Goal: Task Accomplishment & Management: Manage account settings

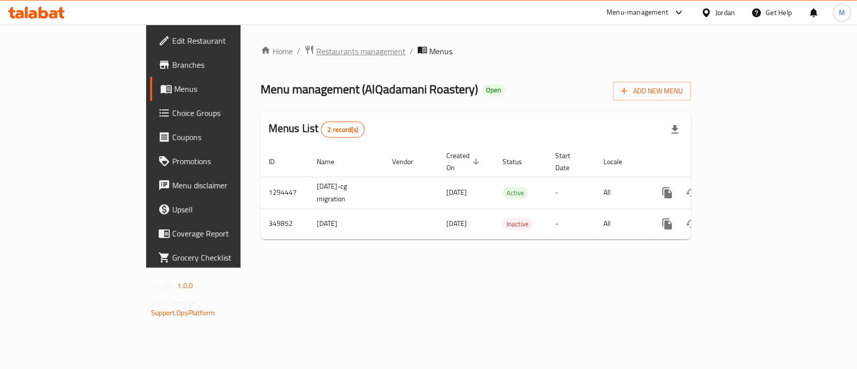
click at [316, 54] on span "Restaurants management" at bounding box center [360, 51] width 89 height 12
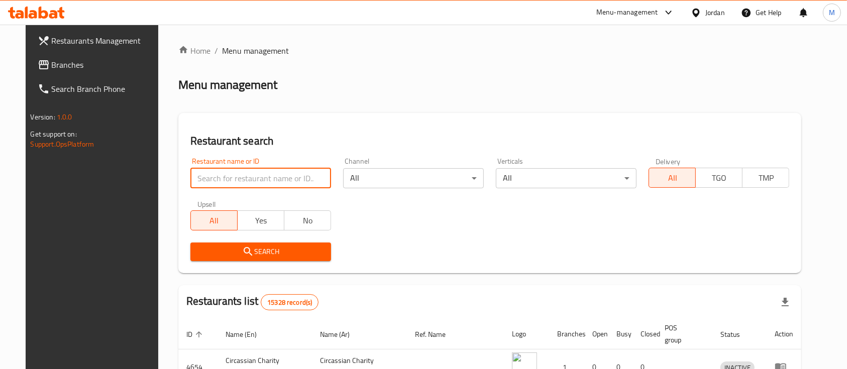
click at [243, 180] on input "search" at bounding box center [260, 178] width 141 height 20
type input "ن"
type input "[DEMOGRAPHIC_DATA] Roastries"
click button "Search" at bounding box center [260, 252] width 141 height 19
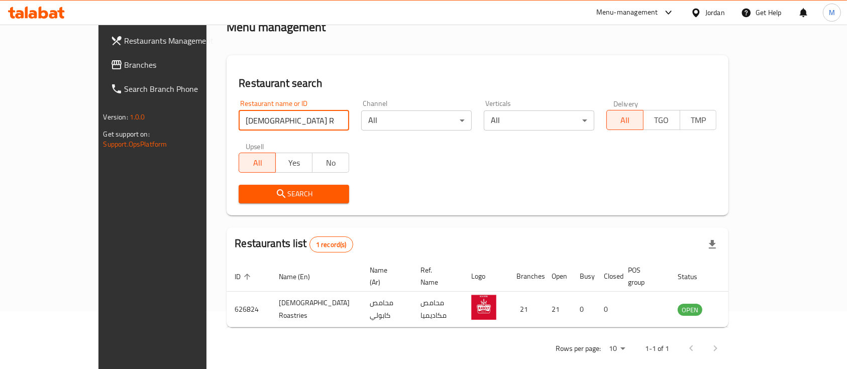
scroll to position [59, 0]
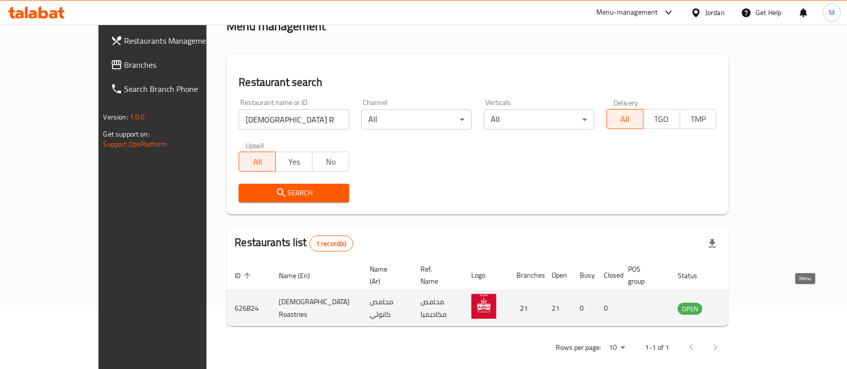
click at [742, 302] on icon "enhanced table" at bounding box center [736, 308] width 12 height 12
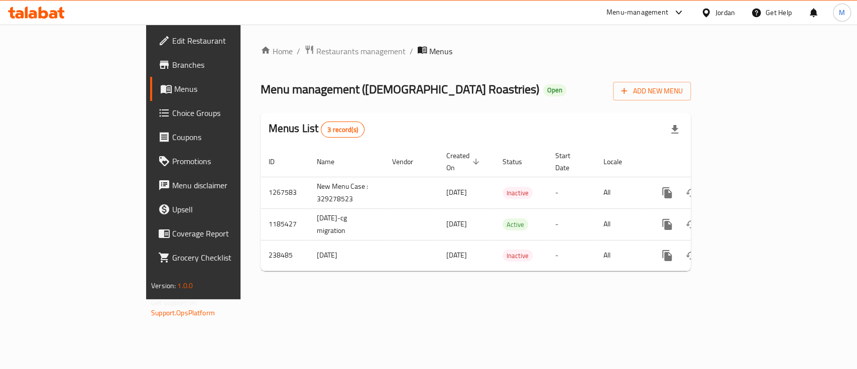
click at [172, 62] on span "Branches" at bounding box center [226, 65] width 109 height 12
